Goal: Transaction & Acquisition: Purchase product/service

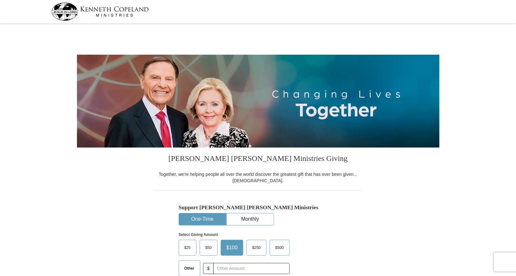
select select "CO"
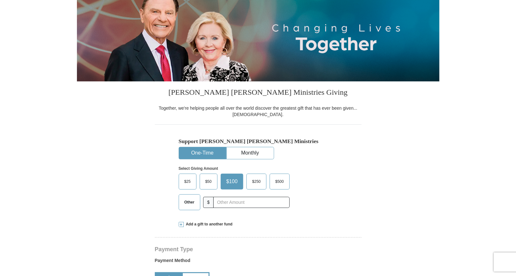
scroll to position [69, 0]
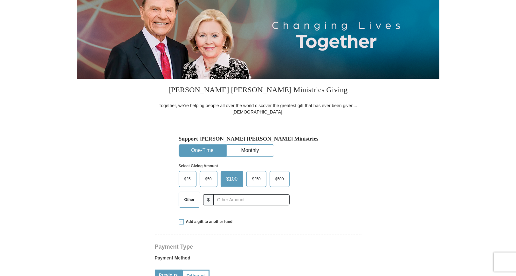
click at [186, 178] on span "$25" at bounding box center [187, 179] width 13 height 10
click at [0, 0] on input "$25" at bounding box center [0, 0] width 0 height 0
click at [202, 149] on button "One-Time" at bounding box center [202, 151] width 47 height 12
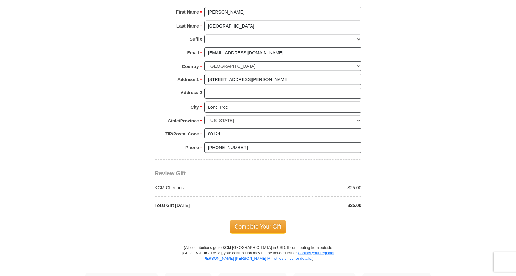
scroll to position [437, 0]
click at [258, 224] on span "Complete Your Gift" at bounding box center [258, 226] width 56 height 13
